Goal: Task Accomplishment & Management: Complete application form

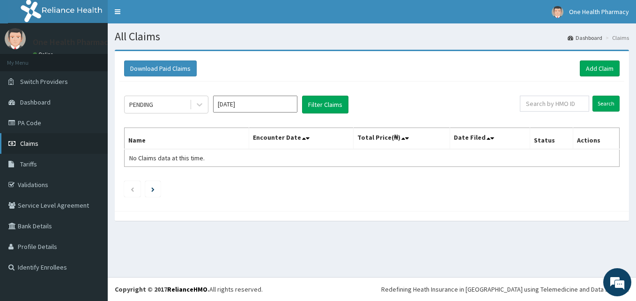
click at [48, 143] on link "Claims" at bounding box center [54, 143] width 108 height 21
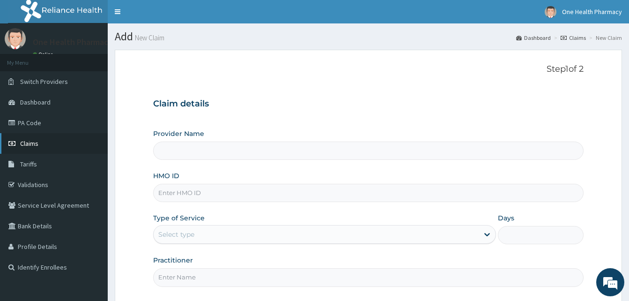
click at [40, 148] on link "Claims" at bounding box center [54, 143] width 108 height 21
click at [55, 142] on link "Claims" at bounding box center [54, 143] width 108 height 21
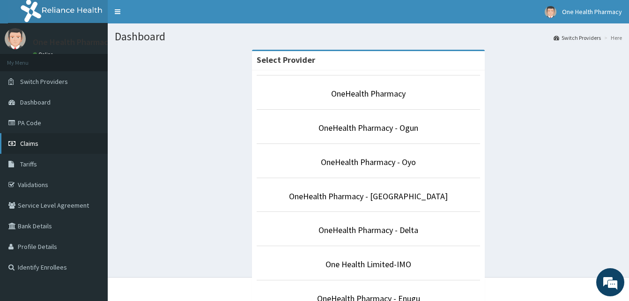
click at [76, 144] on link "Claims" at bounding box center [54, 143] width 108 height 21
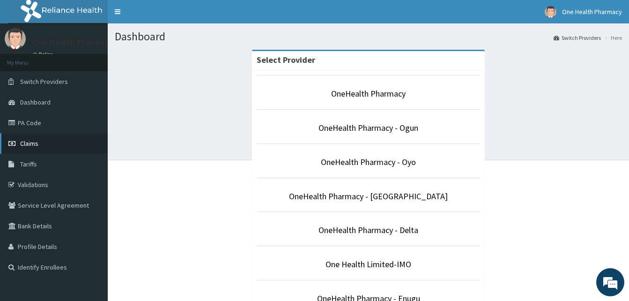
click at [46, 146] on link "Claims" at bounding box center [54, 143] width 108 height 21
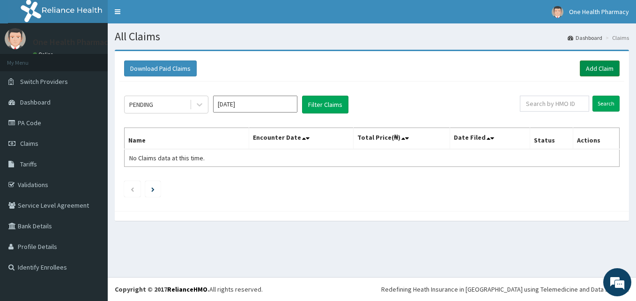
click at [589, 71] on link "Add Claim" at bounding box center [600, 68] width 40 height 16
click at [603, 69] on link "Add Claim" at bounding box center [600, 68] width 40 height 16
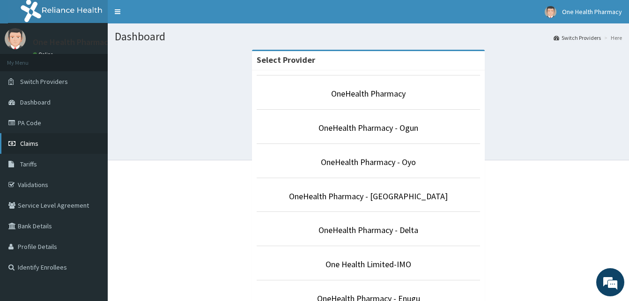
click at [50, 148] on link "Claims" at bounding box center [54, 143] width 108 height 21
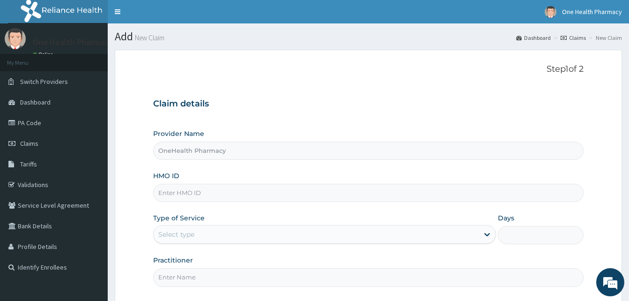
click at [210, 193] on input "HMO ID" at bounding box center [368, 193] width 430 height 18
paste input "TSH/10040/A"
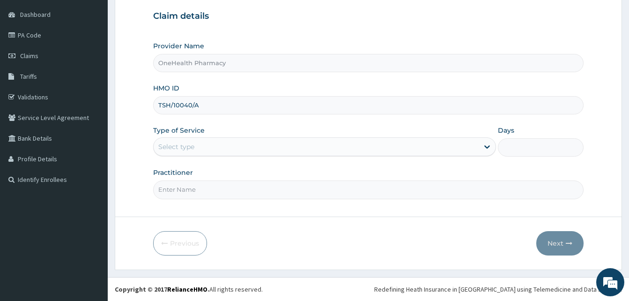
type input "TSH/10040/A"
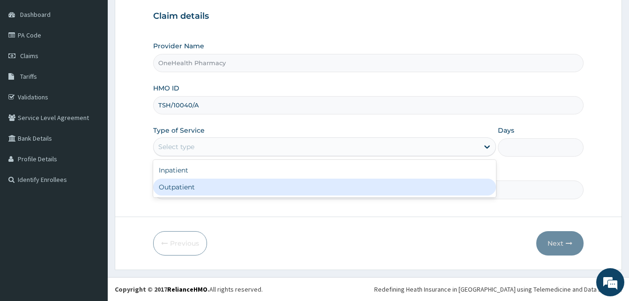
drag, startPoint x: 258, startPoint y: 148, endPoint x: 301, endPoint y: 190, distance: 59.9
click at [301, 156] on div "option Outpatient focused, 2 of 2. 2 results available. Use Up and Down to choo…" at bounding box center [324, 146] width 343 height 19
click at [301, 190] on div "Outpatient" at bounding box center [324, 186] width 343 height 17
type input "1"
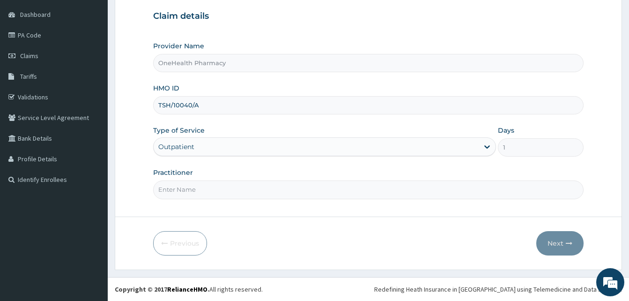
click at [301, 190] on input "Practitioner" at bounding box center [368, 189] width 430 height 18
type input "ONE HEALTH PHARMACY"
click at [564, 246] on button "Next" at bounding box center [559, 243] width 47 height 24
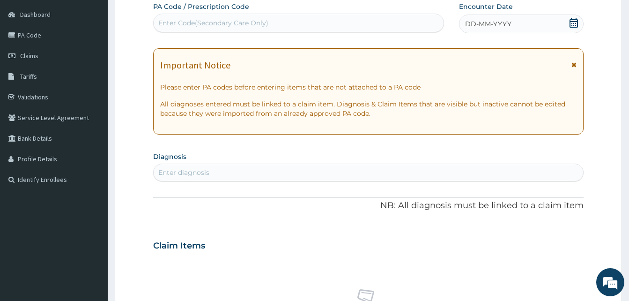
click at [531, 33] on div "DD-MM-YYYY" at bounding box center [521, 24] width 125 height 19
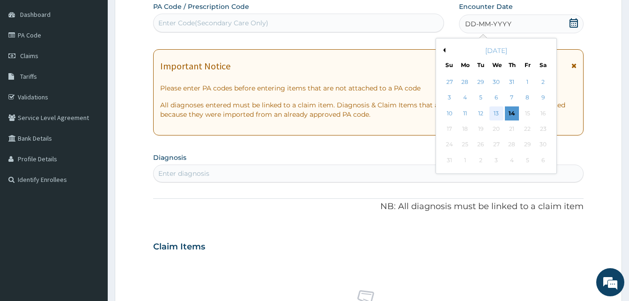
click at [495, 114] on div "13" at bounding box center [496, 113] width 14 height 14
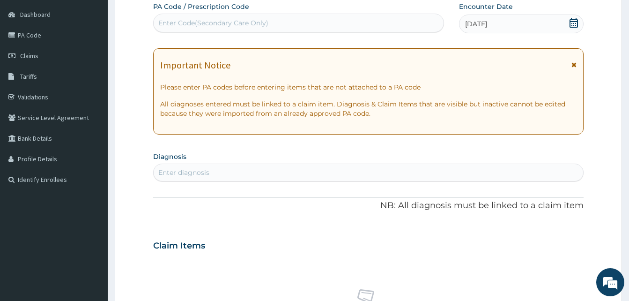
click at [298, 175] on div "Enter diagnosis" at bounding box center [368, 172] width 429 height 15
type input "malari"
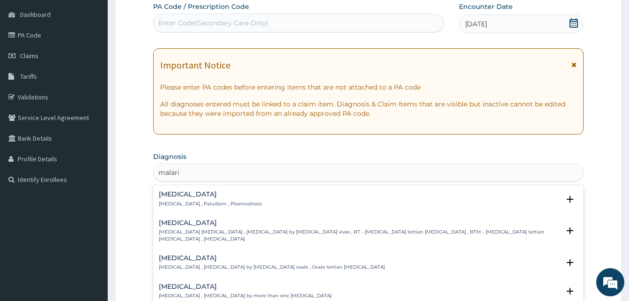
click at [234, 200] on p "Malaria , Paludism , Plasmodiosis" at bounding box center [210, 203] width 103 height 7
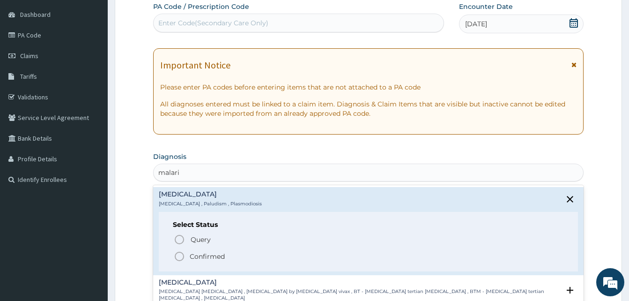
click at [241, 255] on span "Confirmed" at bounding box center [369, 255] width 390 height 11
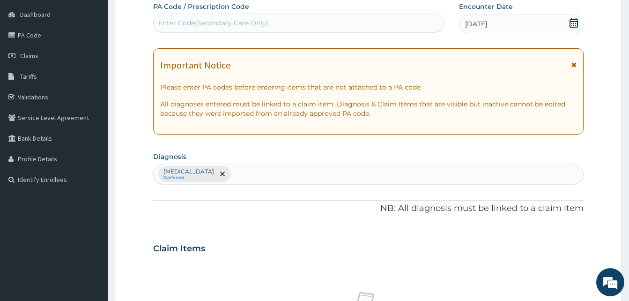
scroll to position [375, 0]
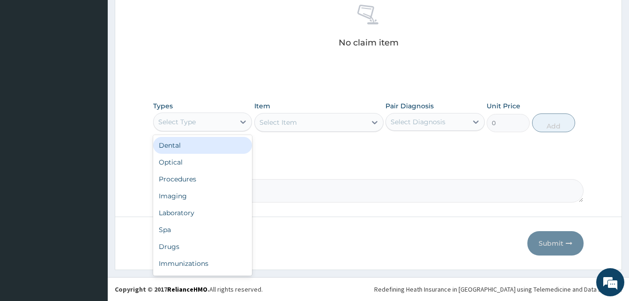
drag, startPoint x: 233, startPoint y: 121, endPoint x: 248, endPoint y: 171, distance: 52.9
click at [248, 131] on div "option Dental focused, 1 of 10. 10 results available. Use Up and Down to choose…" at bounding box center [202, 121] width 99 height 19
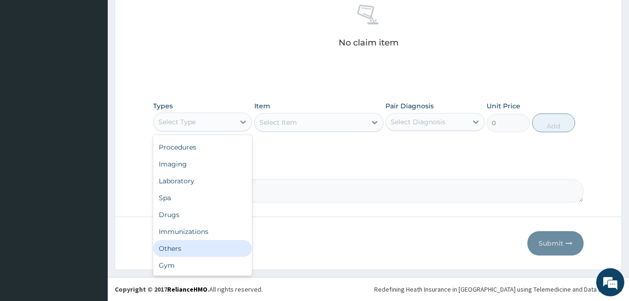
click at [201, 246] on div "Others" at bounding box center [202, 248] width 99 height 17
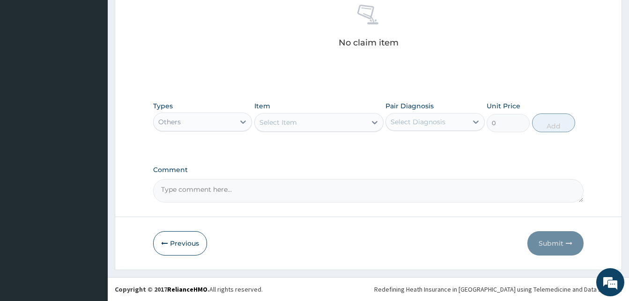
click at [291, 121] on div "Select Item" at bounding box center [277, 122] width 37 height 9
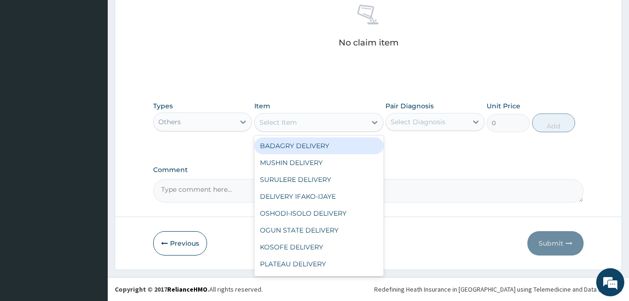
click at [339, 147] on div "BADAGRY DELIVERY" at bounding box center [318, 145] width 129 height 17
type input "3700"
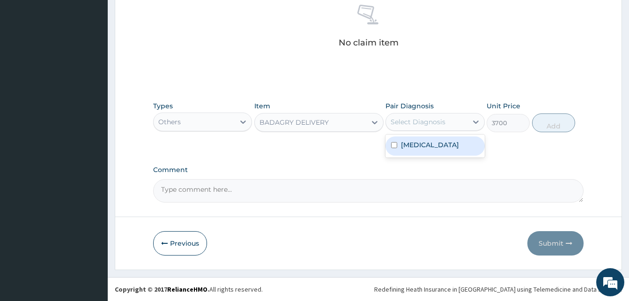
click at [417, 121] on div "Select Diagnosis" at bounding box center [417, 121] width 55 height 9
click at [424, 142] on label "Malaria" at bounding box center [430, 144] width 58 height 9
checkbox input "true"
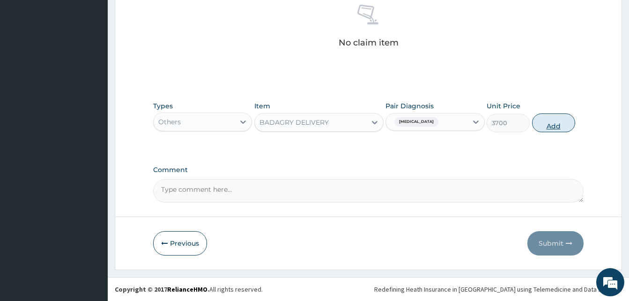
click at [536, 125] on button "Add" at bounding box center [553, 122] width 43 height 19
type input "0"
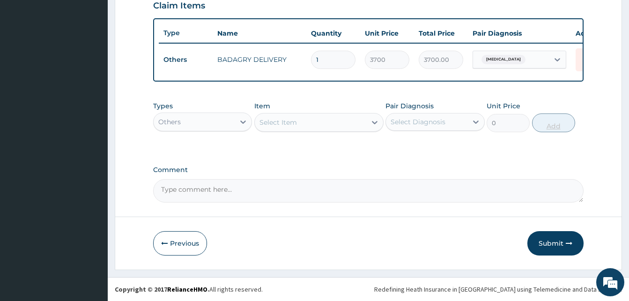
scroll to position [337, 0]
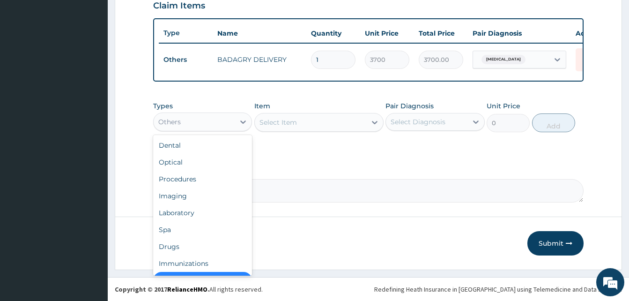
click at [211, 125] on div "Others" at bounding box center [194, 121] width 81 height 15
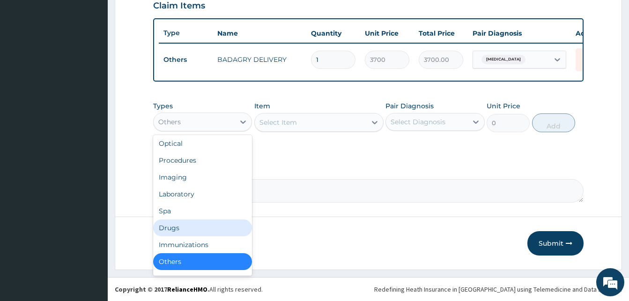
click at [196, 227] on div "Drugs" at bounding box center [202, 227] width 99 height 17
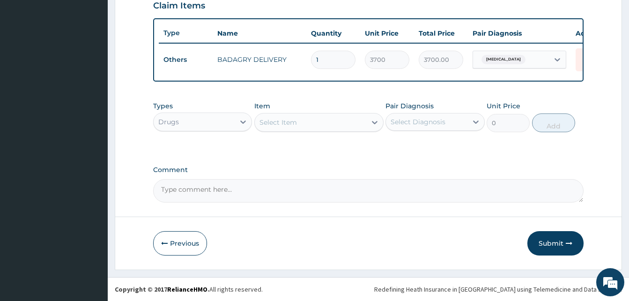
click at [286, 113] on div "Select Item" at bounding box center [318, 122] width 129 height 19
click at [307, 125] on div "Select Item" at bounding box center [310, 122] width 111 height 15
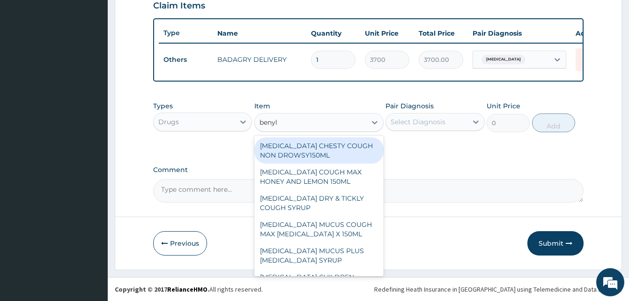
type input "benyli"
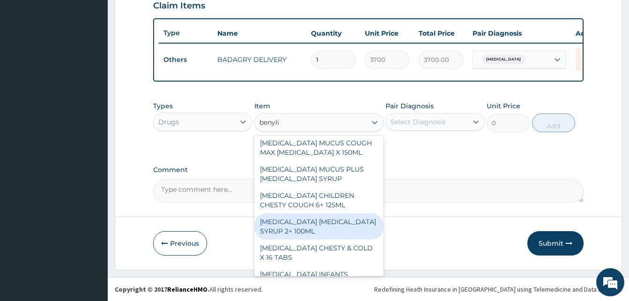
click at [331, 226] on div "BENYLIN DRY COUGH SYRUP 2+ 100ML" at bounding box center [318, 226] width 129 height 26
type input "2100"
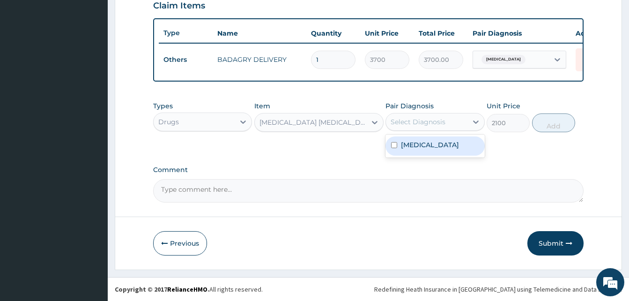
drag, startPoint x: 434, startPoint y: 125, endPoint x: 439, endPoint y: 140, distance: 16.7
click at [439, 131] on div "option Malaria, selected. option Malaria focused, 1 of 1. 1 result available. U…" at bounding box center [434, 122] width 99 height 18
click at [439, 140] on div "Malaria" at bounding box center [434, 145] width 99 height 19
checkbox input "true"
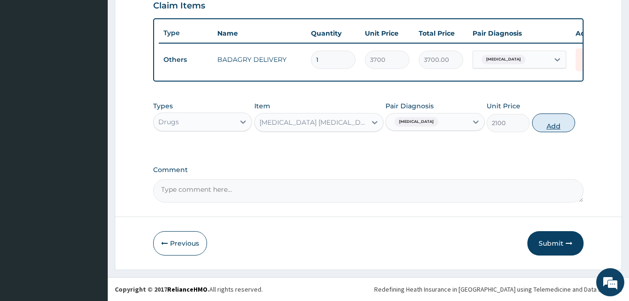
click at [539, 123] on button "Add" at bounding box center [553, 122] width 43 height 19
type input "0"
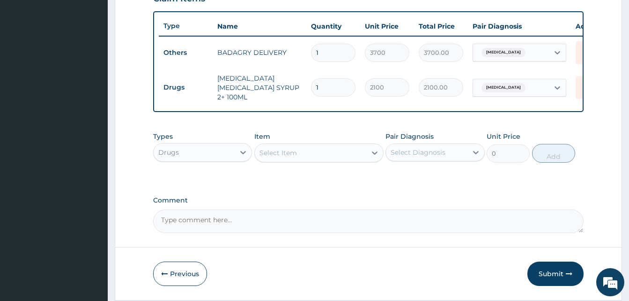
click at [312, 155] on div "Select Item" at bounding box center [310, 152] width 111 height 15
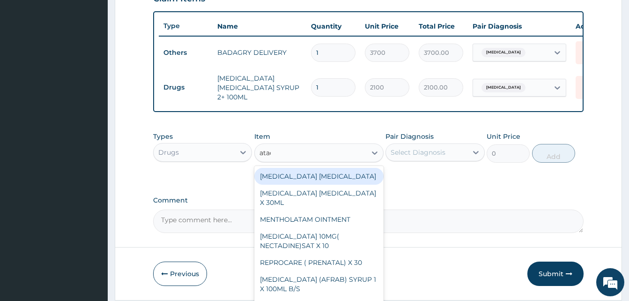
type input "atady"
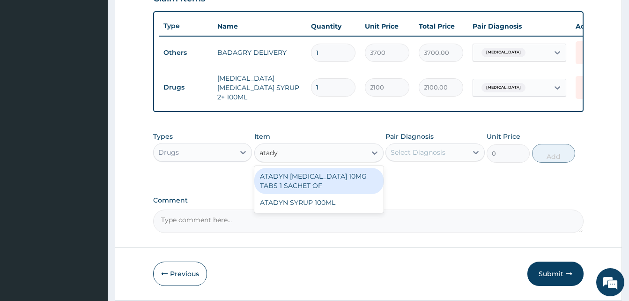
click at [325, 180] on div "ATADYN LORATADINE 10MG TABS 1 SACHET OF" at bounding box center [318, 181] width 129 height 26
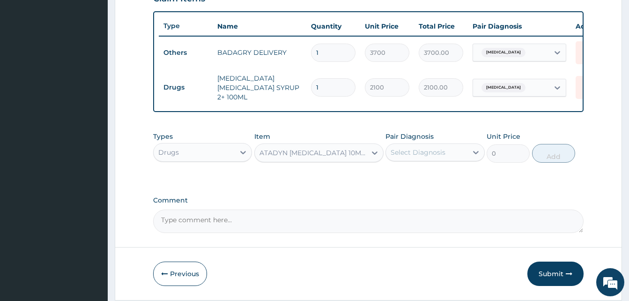
type input "350"
click at [424, 157] on div "Select Diagnosis" at bounding box center [417, 151] width 55 height 9
click at [433, 177] on div "Malaria" at bounding box center [434, 176] width 99 height 19
checkbox input "true"
click at [534, 156] on button "Add" at bounding box center [553, 153] width 43 height 19
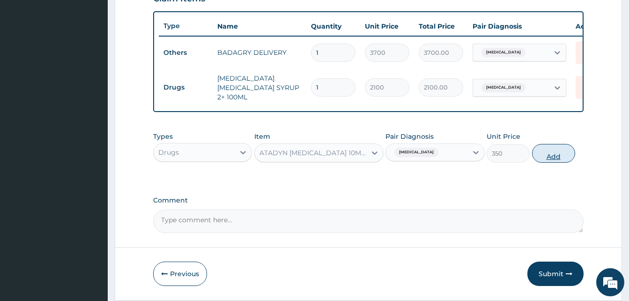
type input "0"
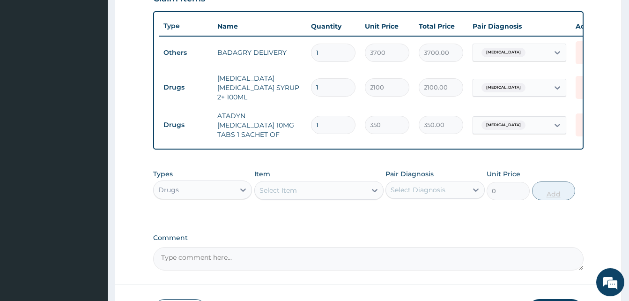
type input "10"
type input "3500.00"
type input "10"
click at [316, 190] on div "Select Item" at bounding box center [310, 190] width 111 height 15
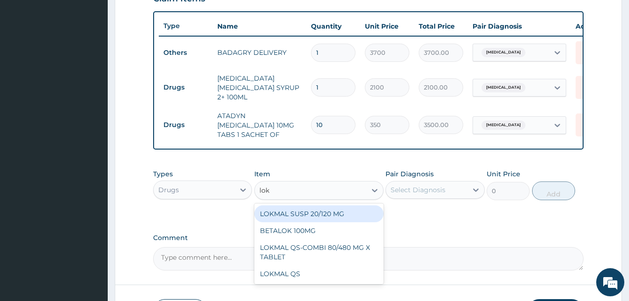
type input "lokm"
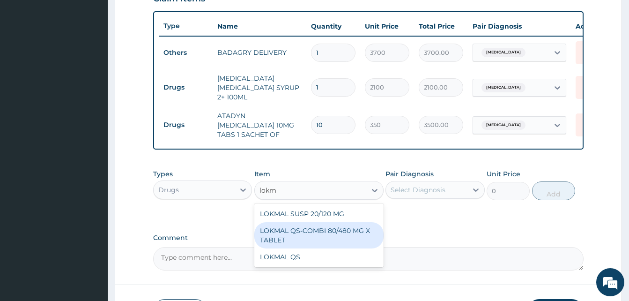
click at [341, 230] on div "LOKMAL QS-COMBI 80/480 MG X TABLET" at bounding box center [318, 235] width 129 height 26
type input "245"
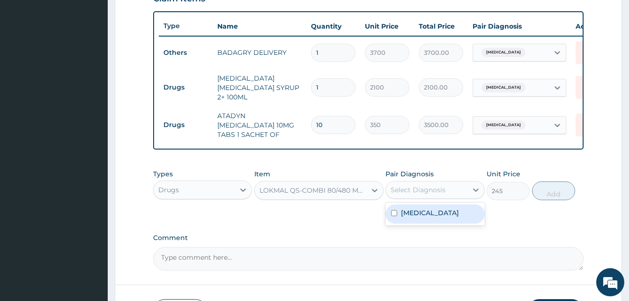
click at [419, 189] on div "Select Diagnosis" at bounding box center [417, 189] width 55 height 9
click at [432, 205] on div "Malaria" at bounding box center [434, 213] width 99 height 19
checkbox input "true"
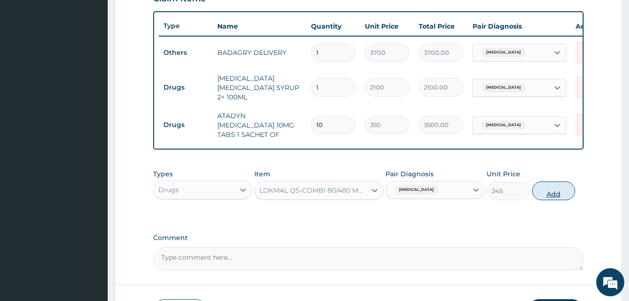
click at [560, 184] on button "Add" at bounding box center [553, 190] width 43 height 19
type input "0"
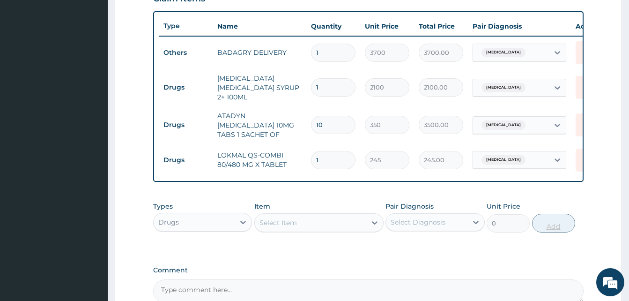
type input "0.00"
type input "6"
type input "1470.00"
type input "6"
click at [361, 215] on div "Select Item" at bounding box center [310, 222] width 111 height 15
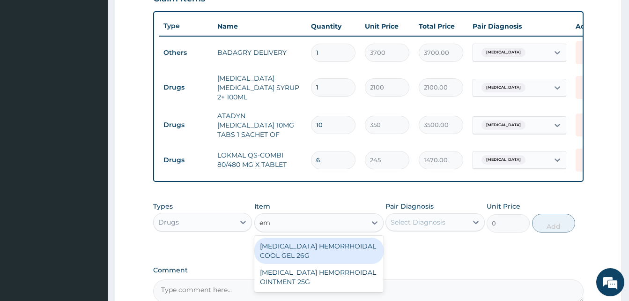
type input "e"
type input "emzor par"
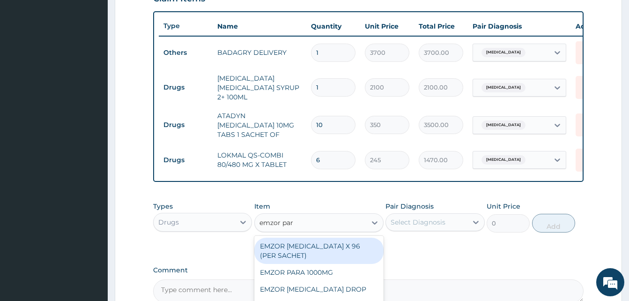
click at [347, 239] on div "EMZOR PARACETAMOL X 96 (PER SACHET)" at bounding box center [318, 250] width 129 height 26
type input "17.5"
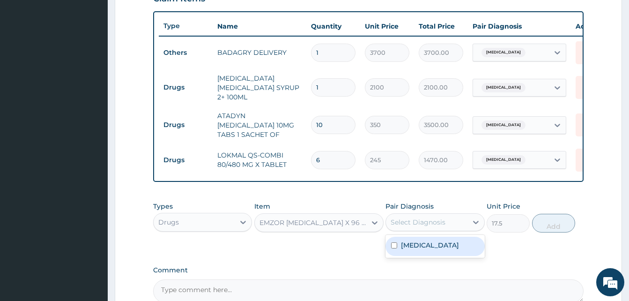
drag, startPoint x: 408, startPoint y: 222, endPoint x: 427, endPoint y: 241, distance: 26.8
click at [427, 231] on div "option Malaria, selected. option Malaria focused, 1 of 1. 1 result available. U…" at bounding box center [434, 222] width 99 height 18
click at [427, 241] on div "Malaria" at bounding box center [434, 245] width 99 height 19
checkbox input "true"
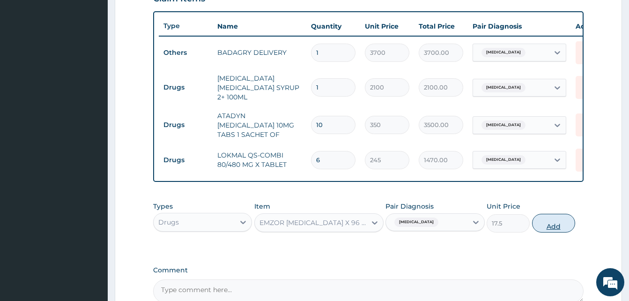
click at [542, 222] on button "Add" at bounding box center [553, 222] width 43 height 19
type input "0"
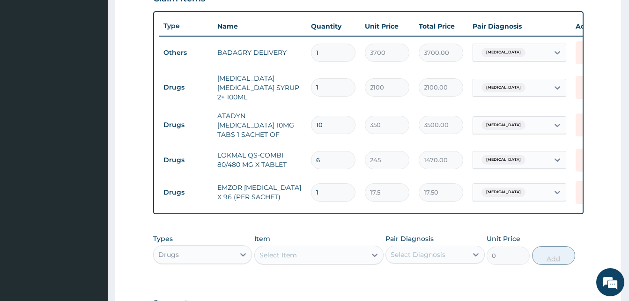
type input "0.00"
type input "3"
type input "52.50"
type input "36"
type input "630.00"
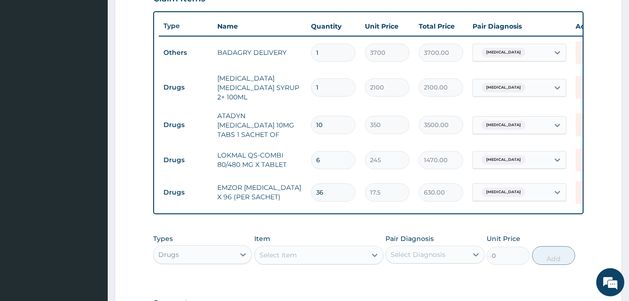
scroll to position [466, 0]
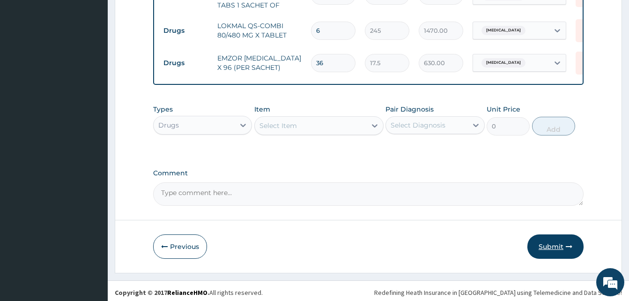
type input "36"
click at [556, 248] on button "Submit" at bounding box center [555, 246] width 56 height 24
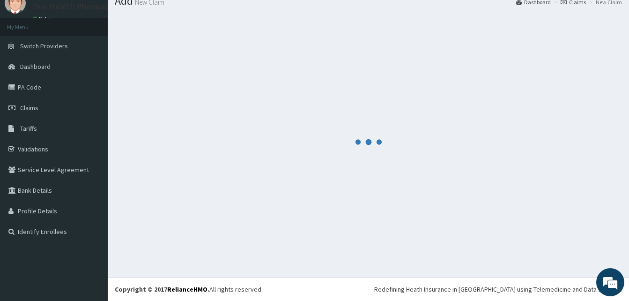
scroll to position [36, 0]
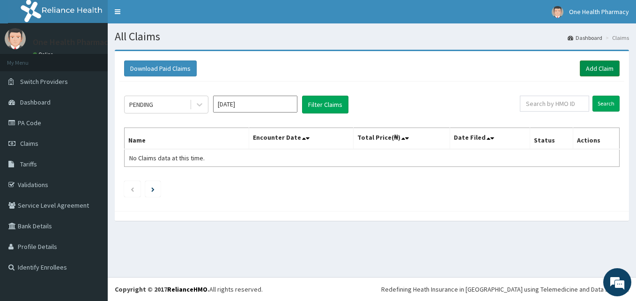
click at [601, 68] on link "Add Claim" at bounding box center [600, 68] width 40 height 16
click at [600, 70] on link "Add Claim" at bounding box center [600, 68] width 40 height 16
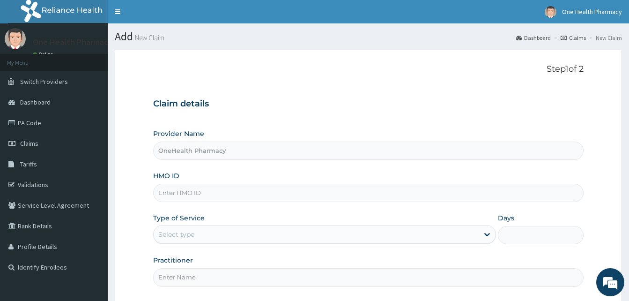
click at [202, 186] on input "HMO ID" at bounding box center [368, 193] width 430 height 18
paste input "KSB/11305/A"
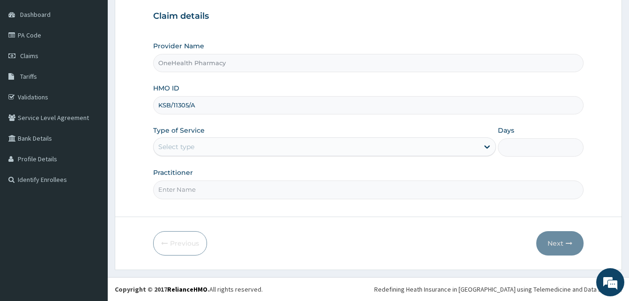
type input "KSB/11305/A"
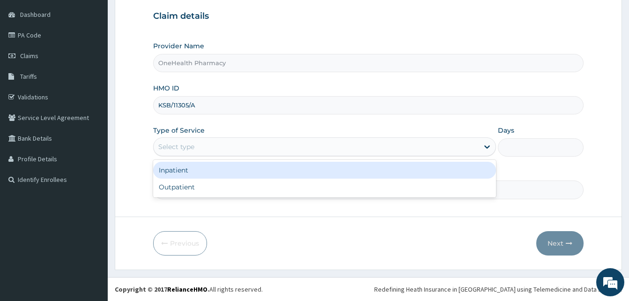
click at [306, 151] on div "Select type" at bounding box center [316, 146] width 325 height 15
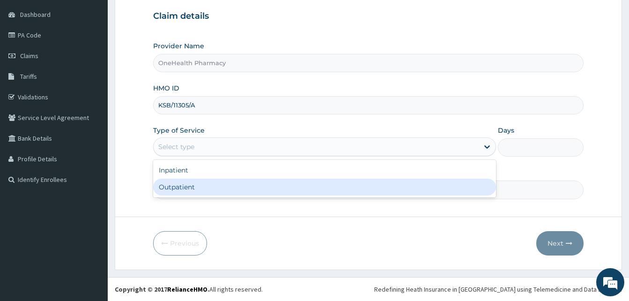
click at [288, 184] on div "Outpatient" at bounding box center [324, 186] width 343 height 17
type input "1"
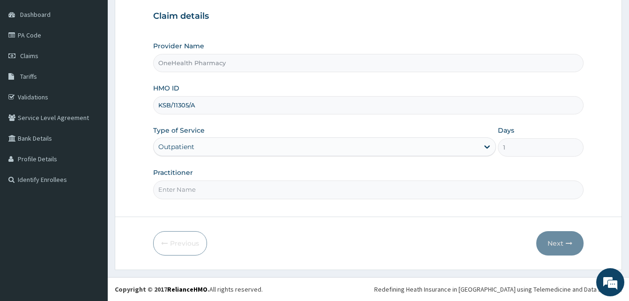
click at [288, 184] on input "Practitioner" at bounding box center [368, 189] width 430 height 18
type input "ONE HEALTH"
click at [553, 238] on button "Next" at bounding box center [559, 243] width 47 height 24
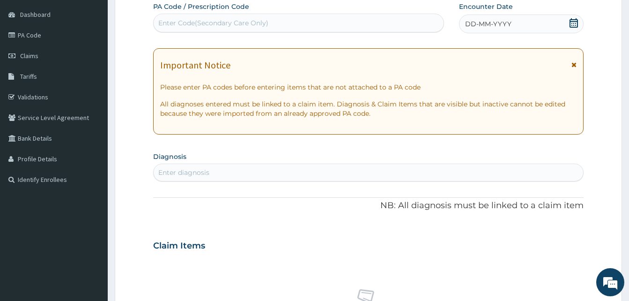
click at [516, 26] on div "DD-MM-YYYY" at bounding box center [521, 24] width 125 height 19
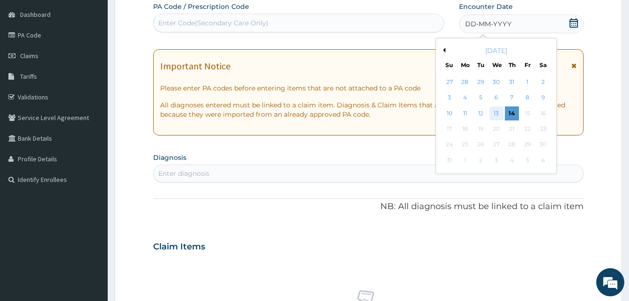
click at [493, 111] on div "13" at bounding box center [496, 113] width 14 height 14
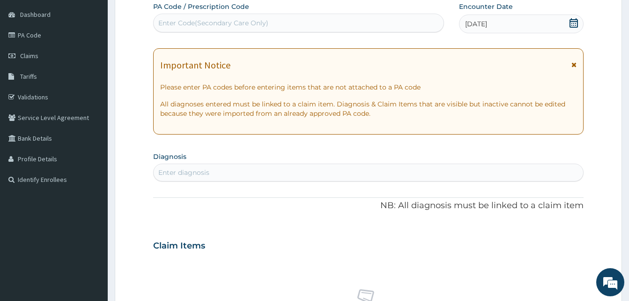
click at [259, 173] on div "Enter diagnosis" at bounding box center [368, 172] width 429 height 15
type input "pain"
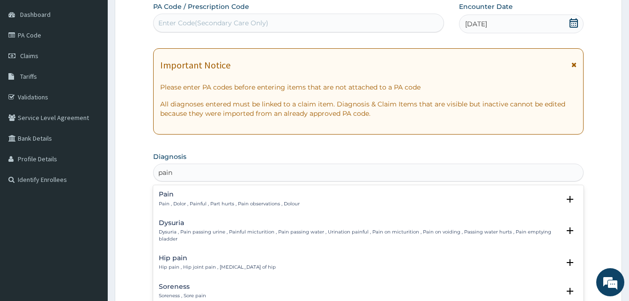
click at [255, 197] on h4 "Pain" at bounding box center [229, 194] width 141 height 7
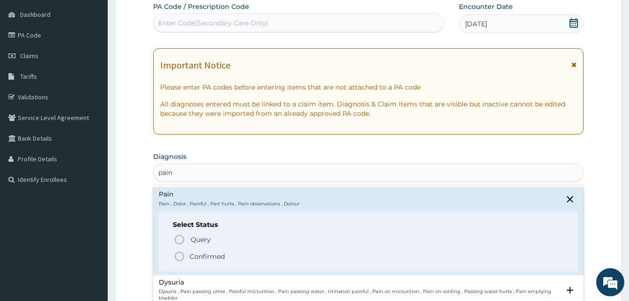
click at [246, 258] on span "Confirmed" at bounding box center [369, 255] width 390 height 11
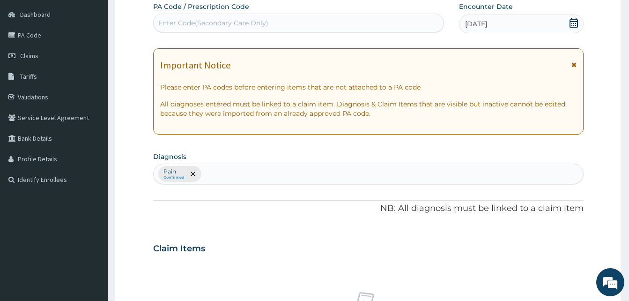
scroll to position [375, 0]
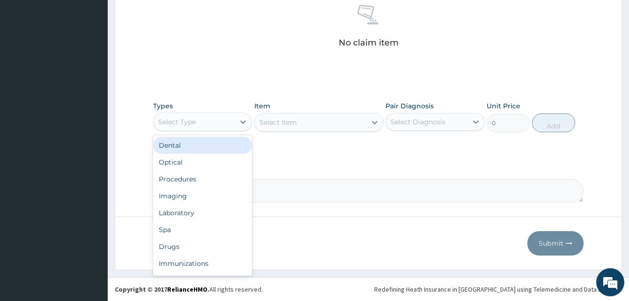
click at [221, 120] on div "Select Type" at bounding box center [194, 121] width 81 height 15
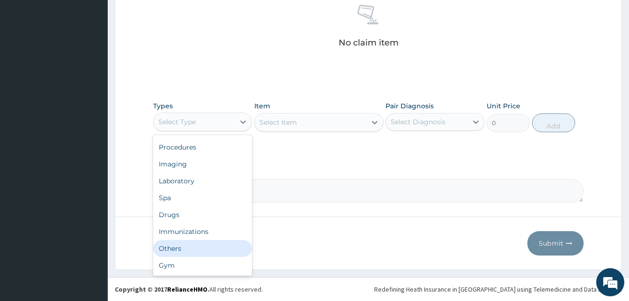
click at [204, 249] on div "Others" at bounding box center [202, 248] width 99 height 17
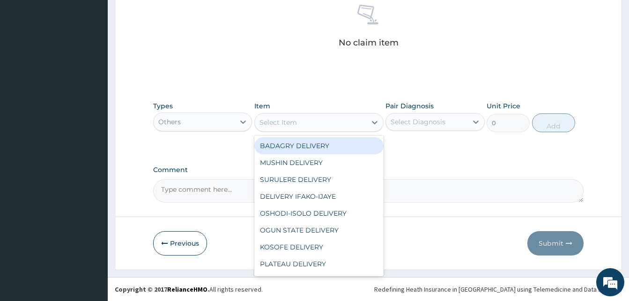
click at [317, 127] on div "Select Item" at bounding box center [310, 122] width 111 height 15
click at [335, 144] on div "BADAGRY DELIVERY" at bounding box center [318, 145] width 129 height 17
type input "3700"
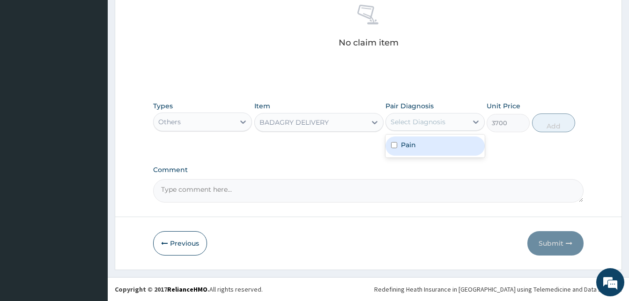
drag, startPoint x: 410, startPoint y: 125, endPoint x: 427, endPoint y: 145, distance: 26.2
click at [427, 131] on div "option Pain focused, 1 of 1. 1 result available. Use Up and Down to choose opti…" at bounding box center [434, 122] width 99 height 18
click at [427, 145] on div "Pain" at bounding box center [434, 145] width 99 height 19
checkbox input "true"
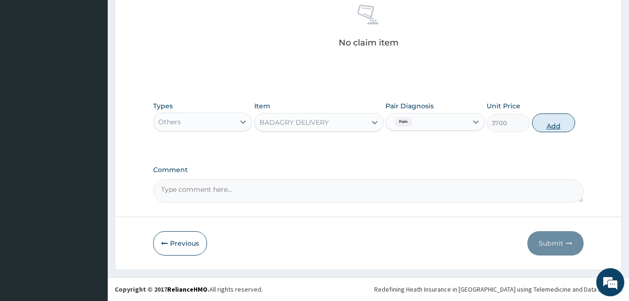
click at [537, 126] on button "Add" at bounding box center [553, 122] width 43 height 19
type input "0"
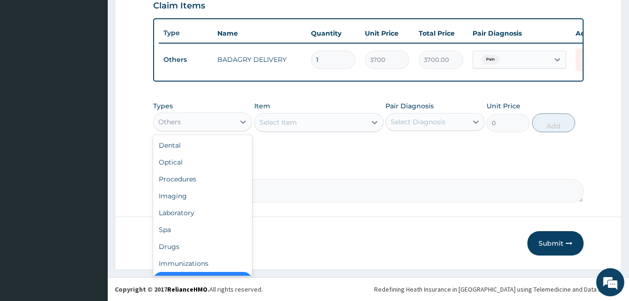
scroll to position [19, 0]
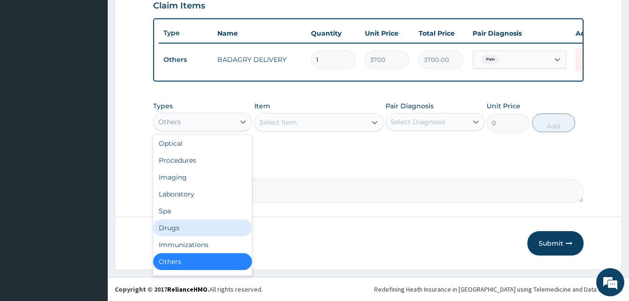
drag, startPoint x: 183, startPoint y: 128, endPoint x: 189, endPoint y: 223, distance: 95.7
click at [189, 131] on div "option Others, selected. option Drugs focused, 7 of 10. 10 results available. U…" at bounding box center [202, 121] width 99 height 19
click at [189, 223] on div "Drugs" at bounding box center [202, 227] width 99 height 17
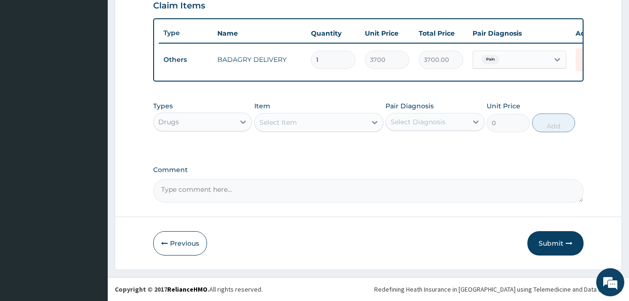
click at [306, 120] on div "Select Item" at bounding box center [310, 122] width 111 height 15
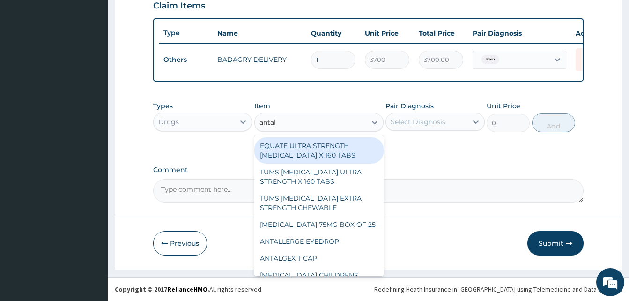
type input "antall"
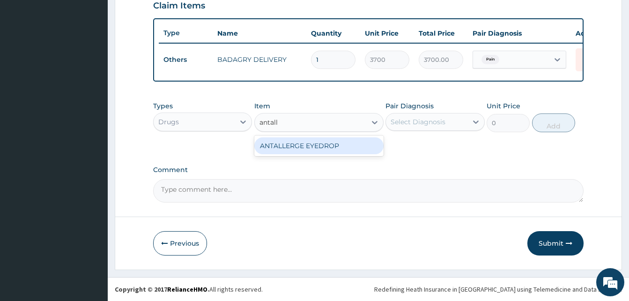
click at [324, 141] on div "ANTALLERGE EYEDROP" at bounding box center [318, 145] width 129 height 17
type input "1820"
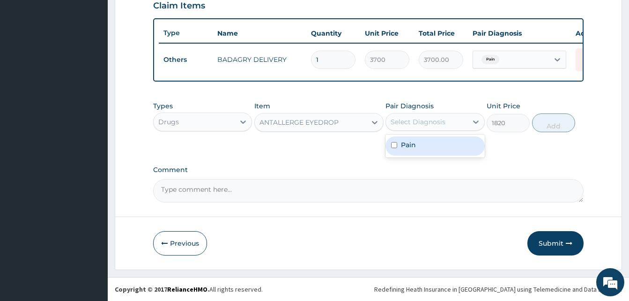
drag, startPoint x: 425, startPoint y: 125, endPoint x: 432, endPoint y: 142, distance: 18.7
click at [432, 131] on div "option Pain, selected. option Pain focused, 1 of 1. 1 result available. Use Up …" at bounding box center [434, 122] width 99 height 18
click at [432, 142] on div "Pain" at bounding box center [434, 145] width 99 height 19
checkbox input "true"
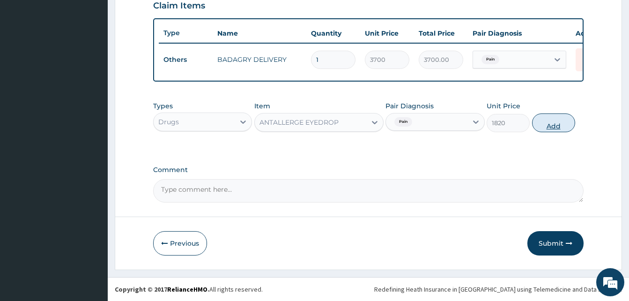
click at [546, 126] on button "Add" at bounding box center [553, 122] width 43 height 19
type input "0"
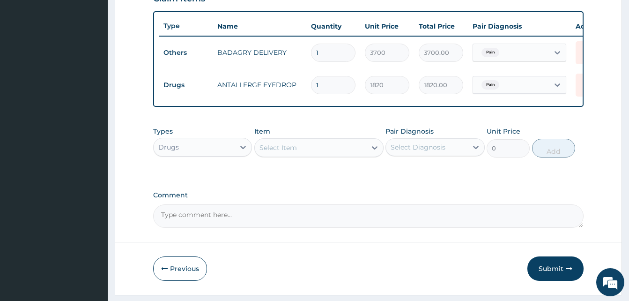
click at [305, 152] on div "Select Item" at bounding box center [310, 147] width 111 height 15
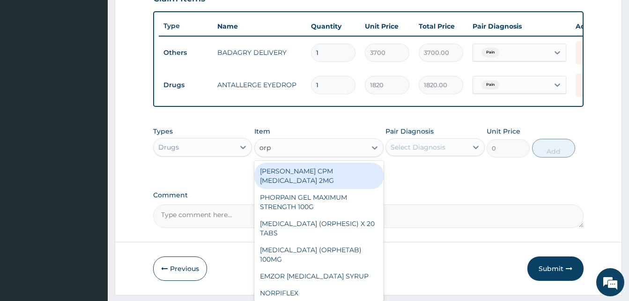
type input "orph"
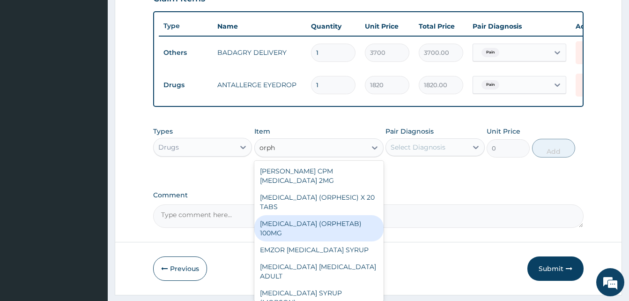
click at [324, 230] on div "ORPHENADRINE (ORPHETAB) 100MG" at bounding box center [318, 228] width 129 height 26
type input "112"
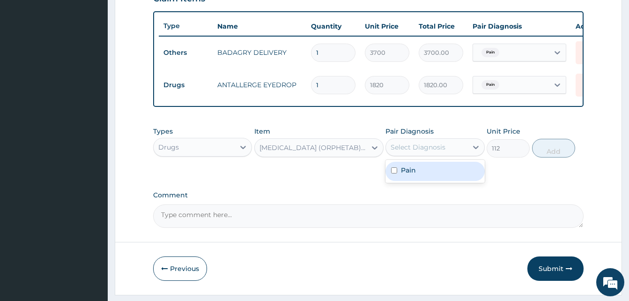
drag, startPoint x: 418, startPoint y: 157, endPoint x: 436, endPoint y: 180, distance: 29.3
click at [436, 156] on div "option Pain, selected. option Pain focused, 1 of 1. 1 result available. Use Up …" at bounding box center [434, 147] width 99 height 18
click at [436, 180] on div "Pain" at bounding box center [434, 171] width 99 height 19
checkbox input "true"
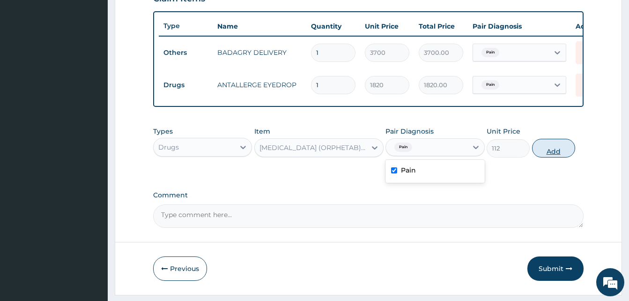
click at [558, 156] on button "Add" at bounding box center [553, 148] width 43 height 19
type input "0"
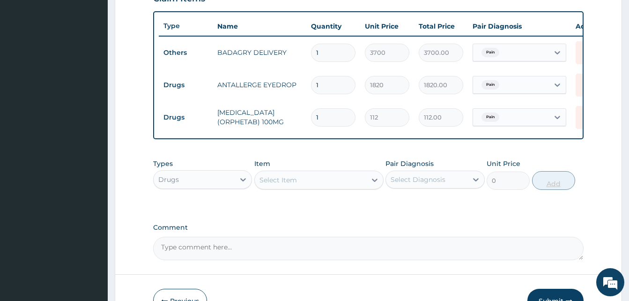
type input "0.00"
type input "2"
type input "224.00"
type input "20"
type input "2240.00"
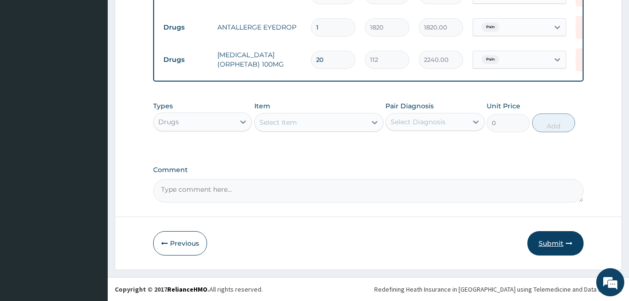
type input "20"
click at [566, 235] on button "Submit" at bounding box center [555, 243] width 56 height 24
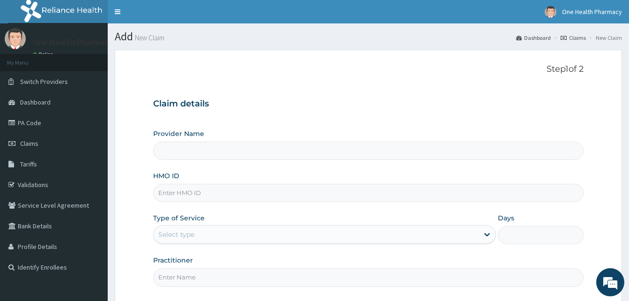
type input "OneHealth Pharmacy"
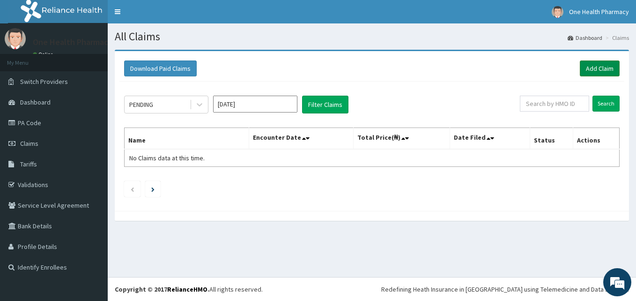
click at [601, 72] on link "Add Claim" at bounding box center [600, 68] width 40 height 16
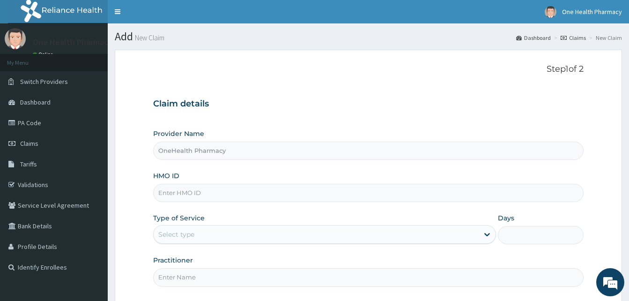
type input "OneHealth Pharmacy"
